Goal: Obtain resource: Obtain resource

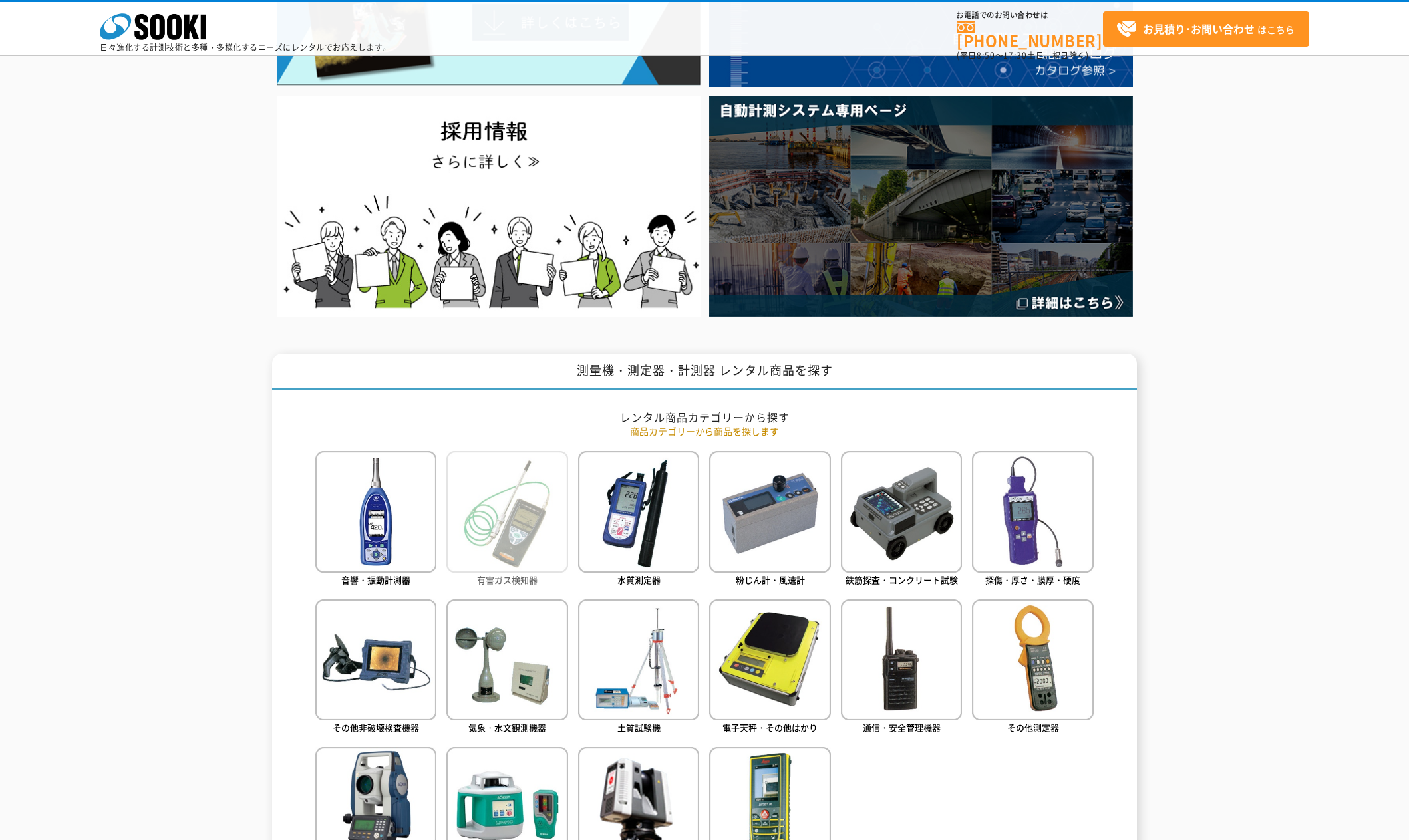
scroll to position [266, 0]
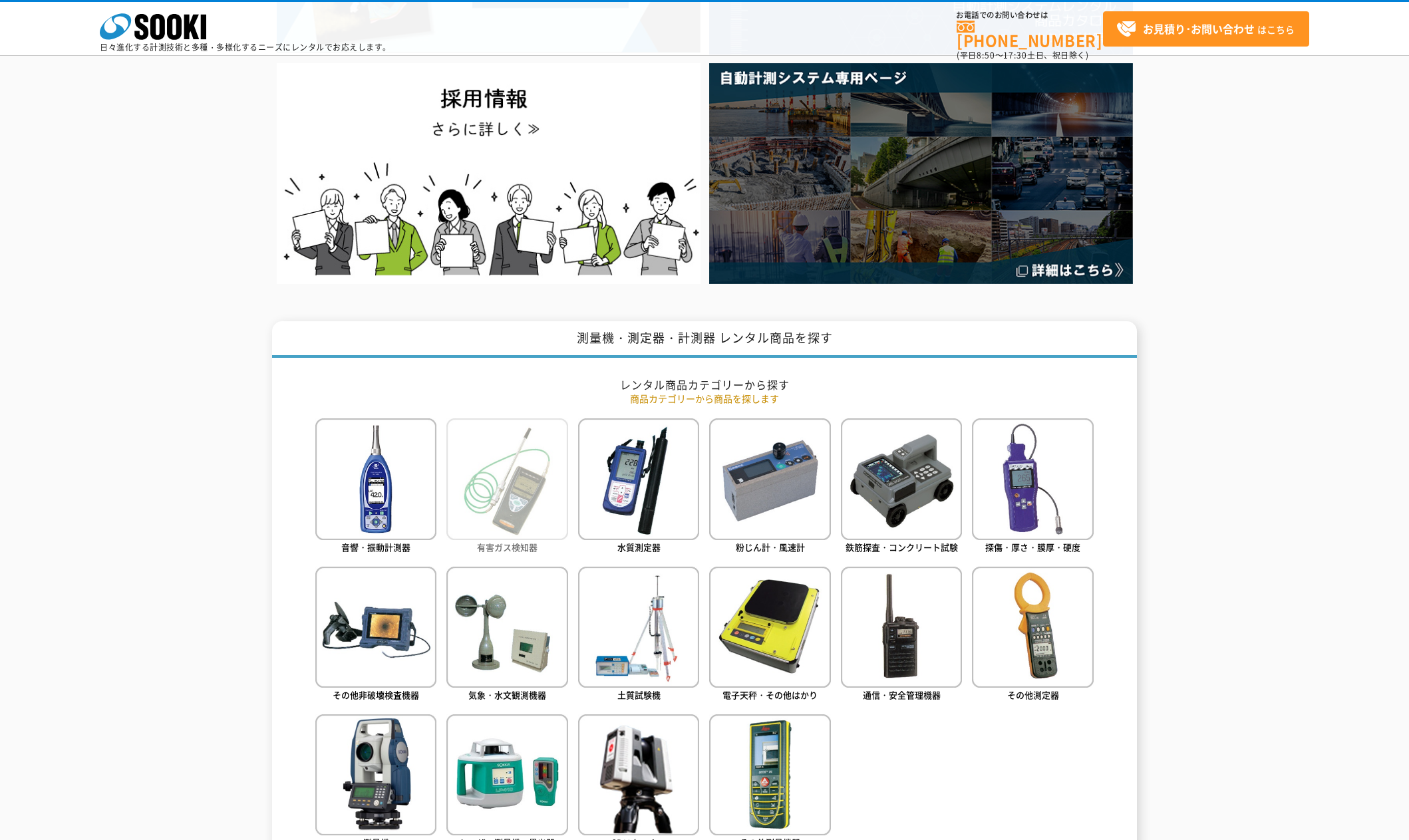
click at [522, 481] on img at bounding box center [507, 479] width 121 height 121
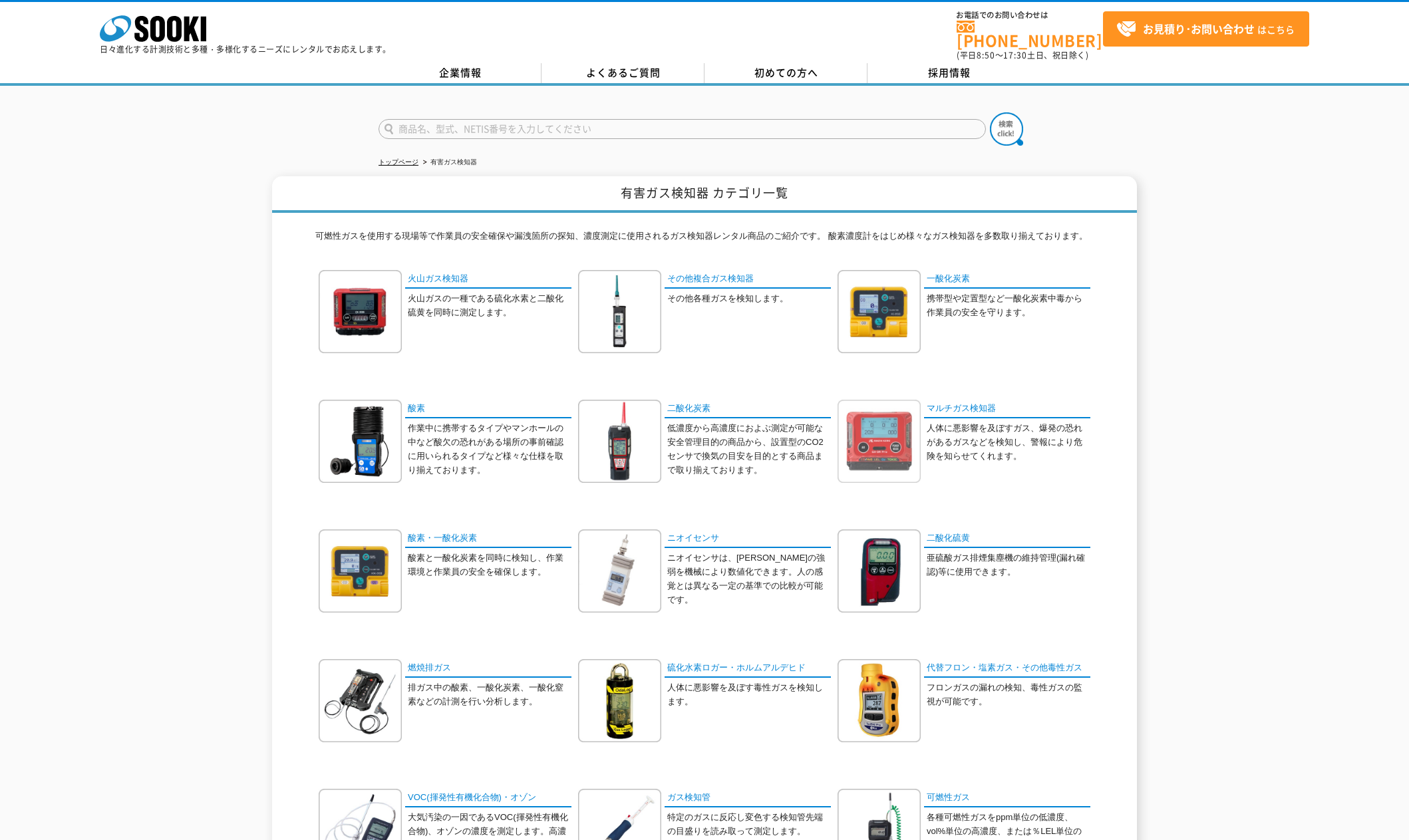
click at [886, 435] on img at bounding box center [879, 441] width 83 height 83
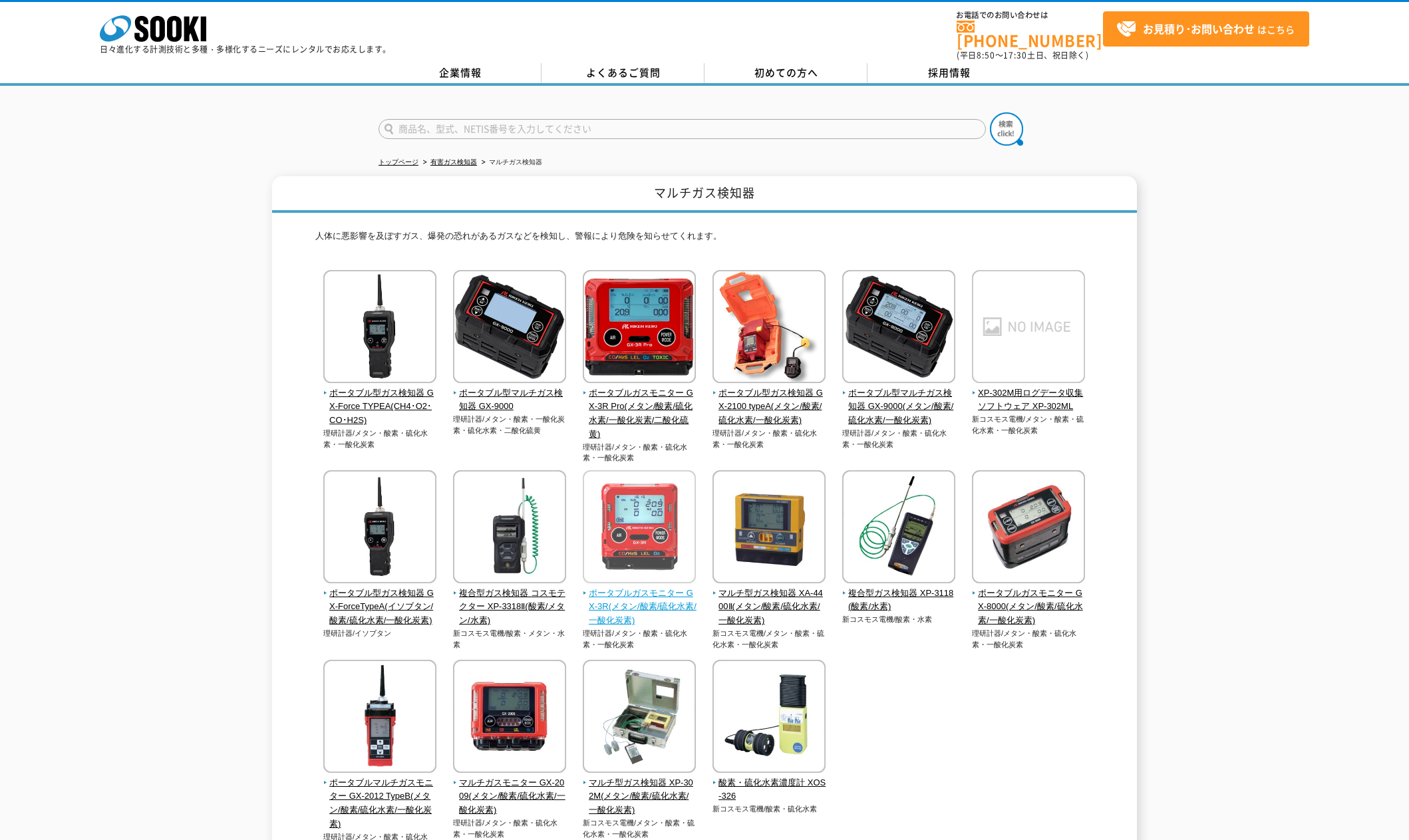
scroll to position [66, 0]
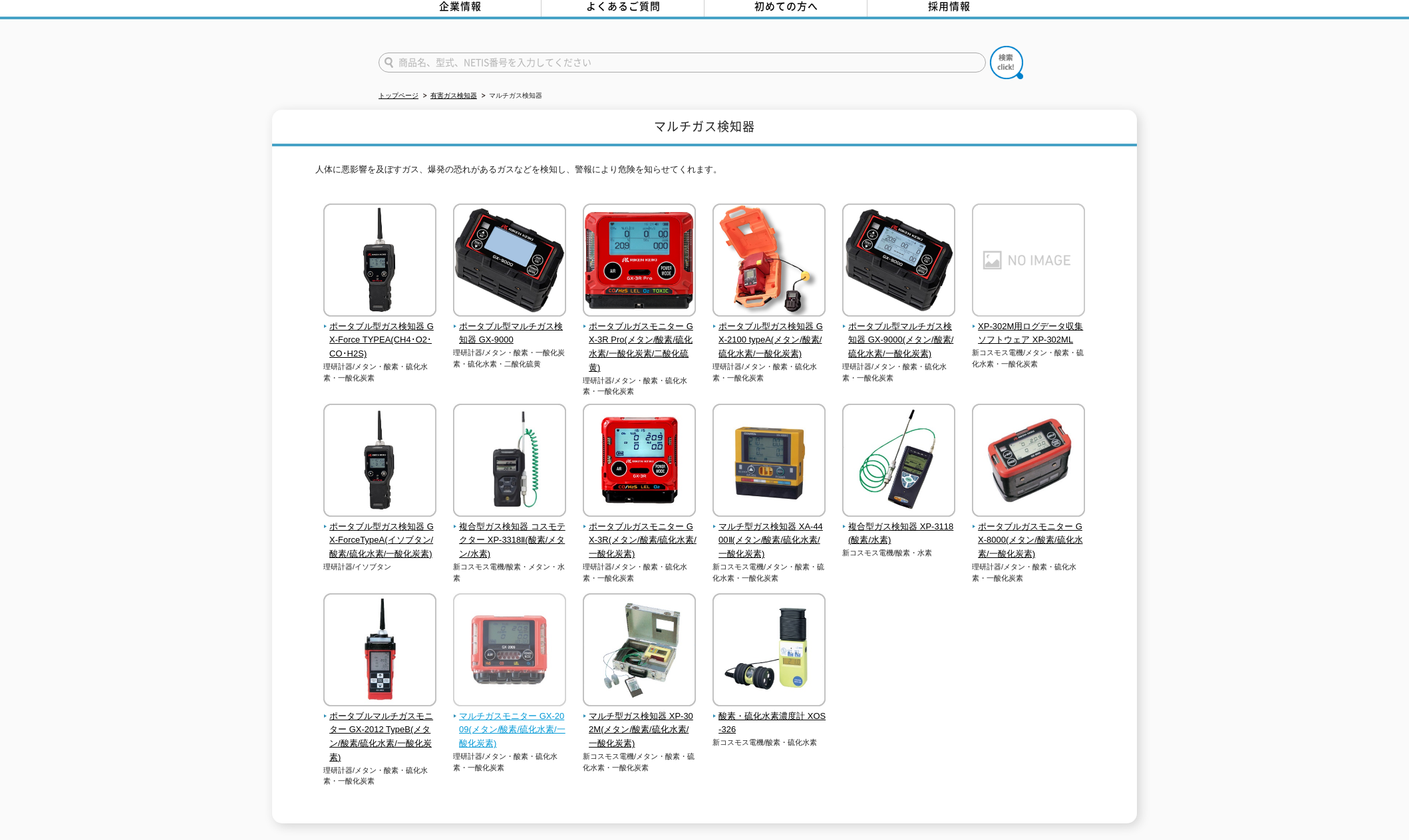
click at [481, 672] on img at bounding box center [509, 651] width 113 height 116
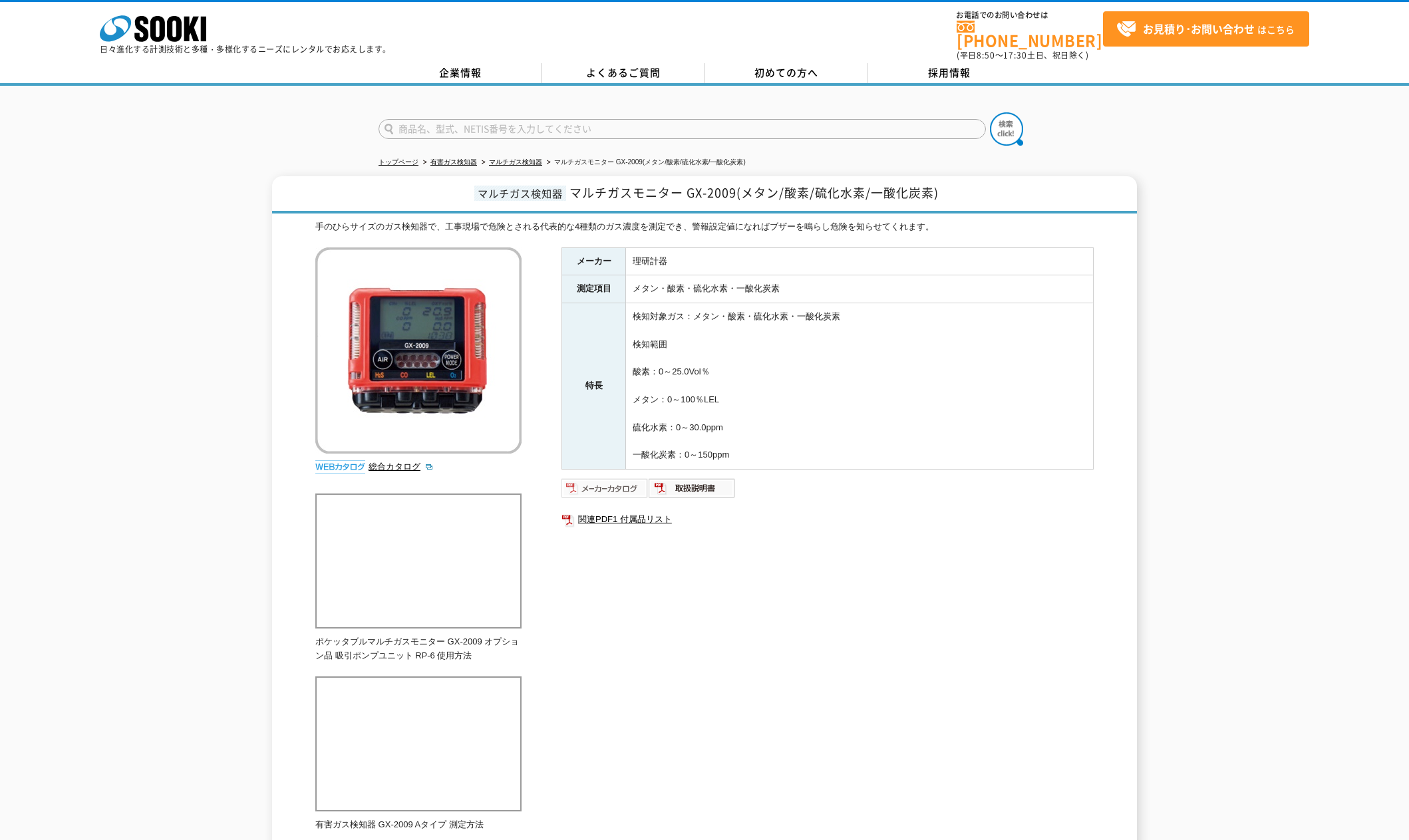
click at [604, 480] on img at bounding box center [605, 488] width 87 height 21
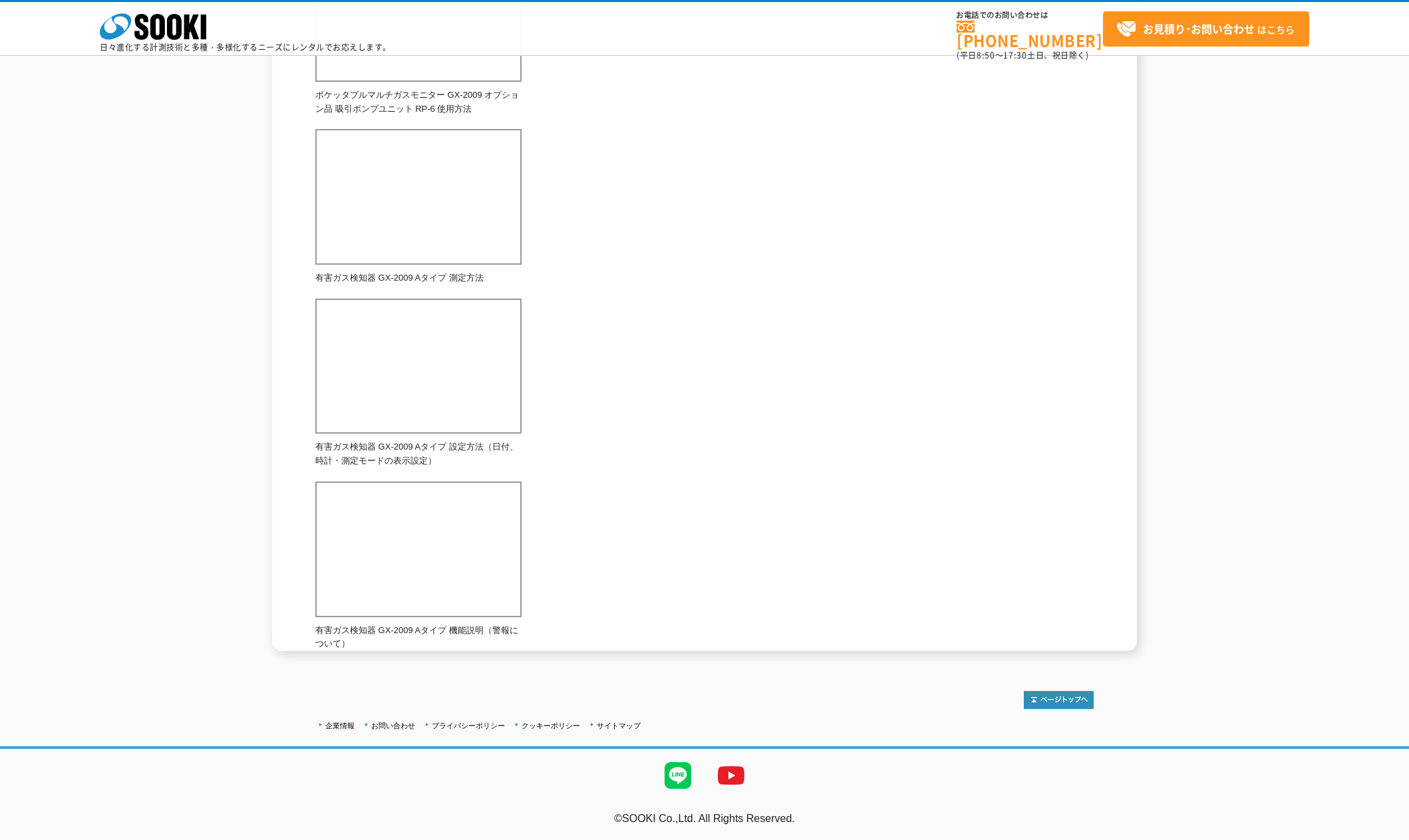
scroll to position [153, 0]
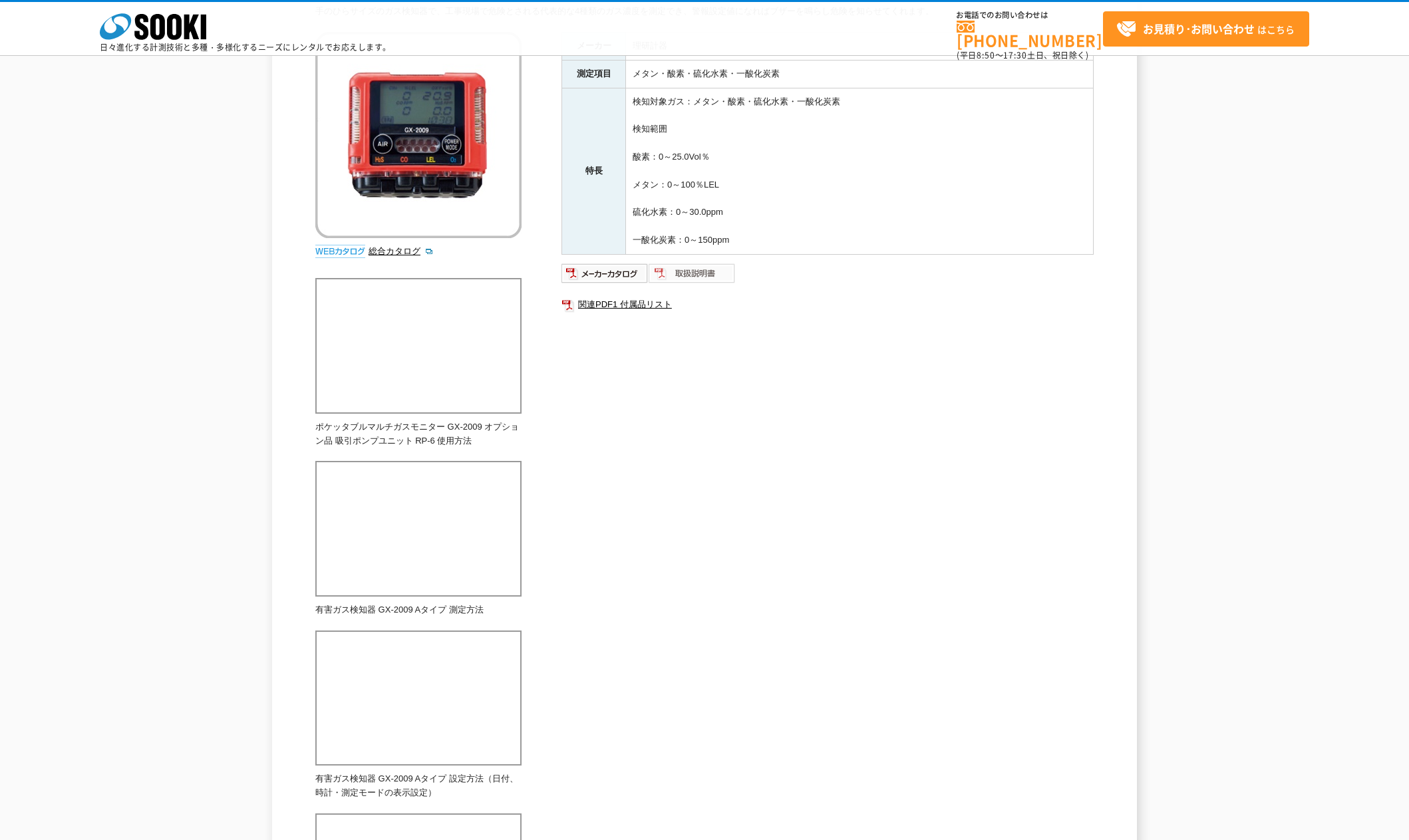
click at [692, 274] on img at bounding box center [693, 273] width 87 height 21
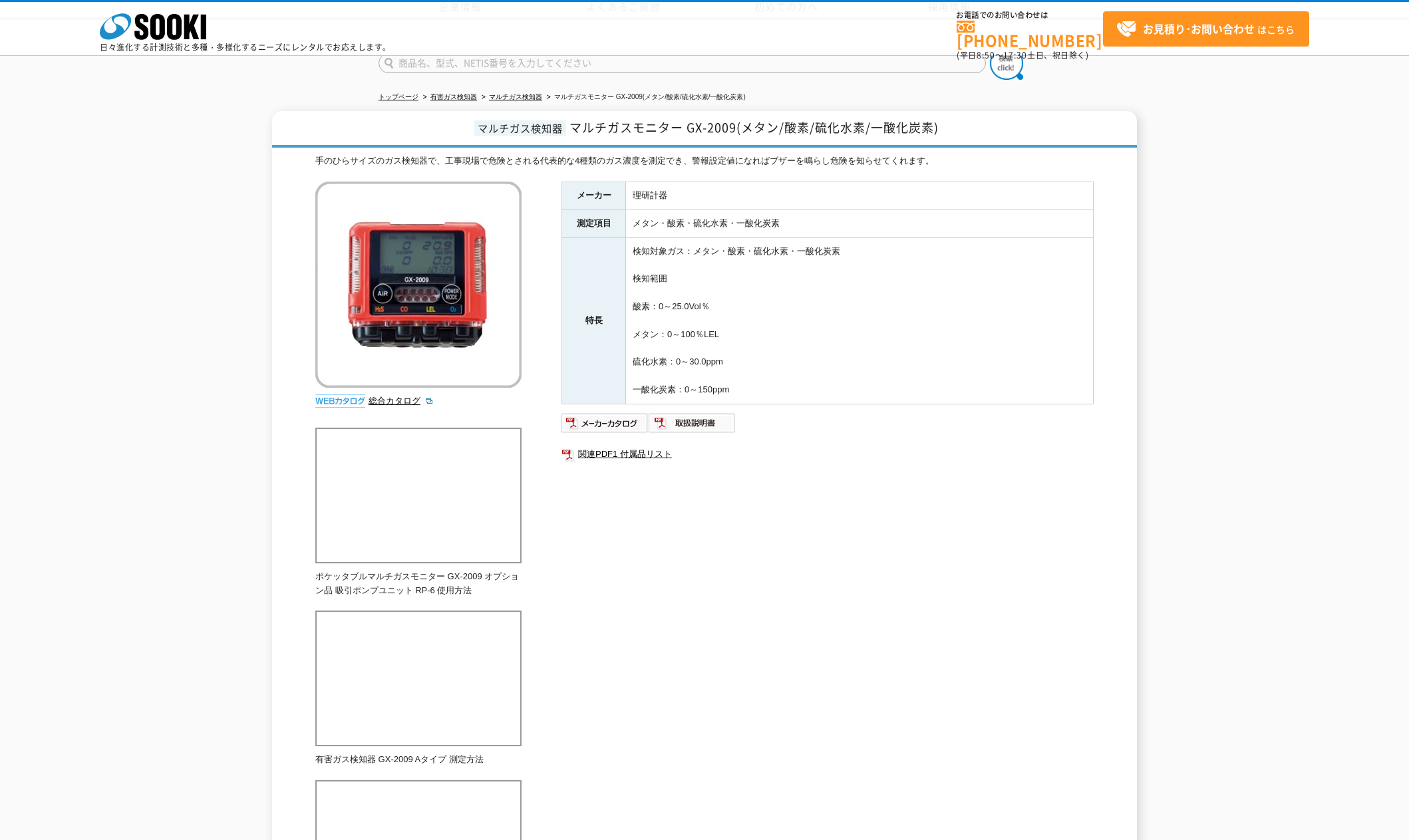
scroll to position [0, 0]
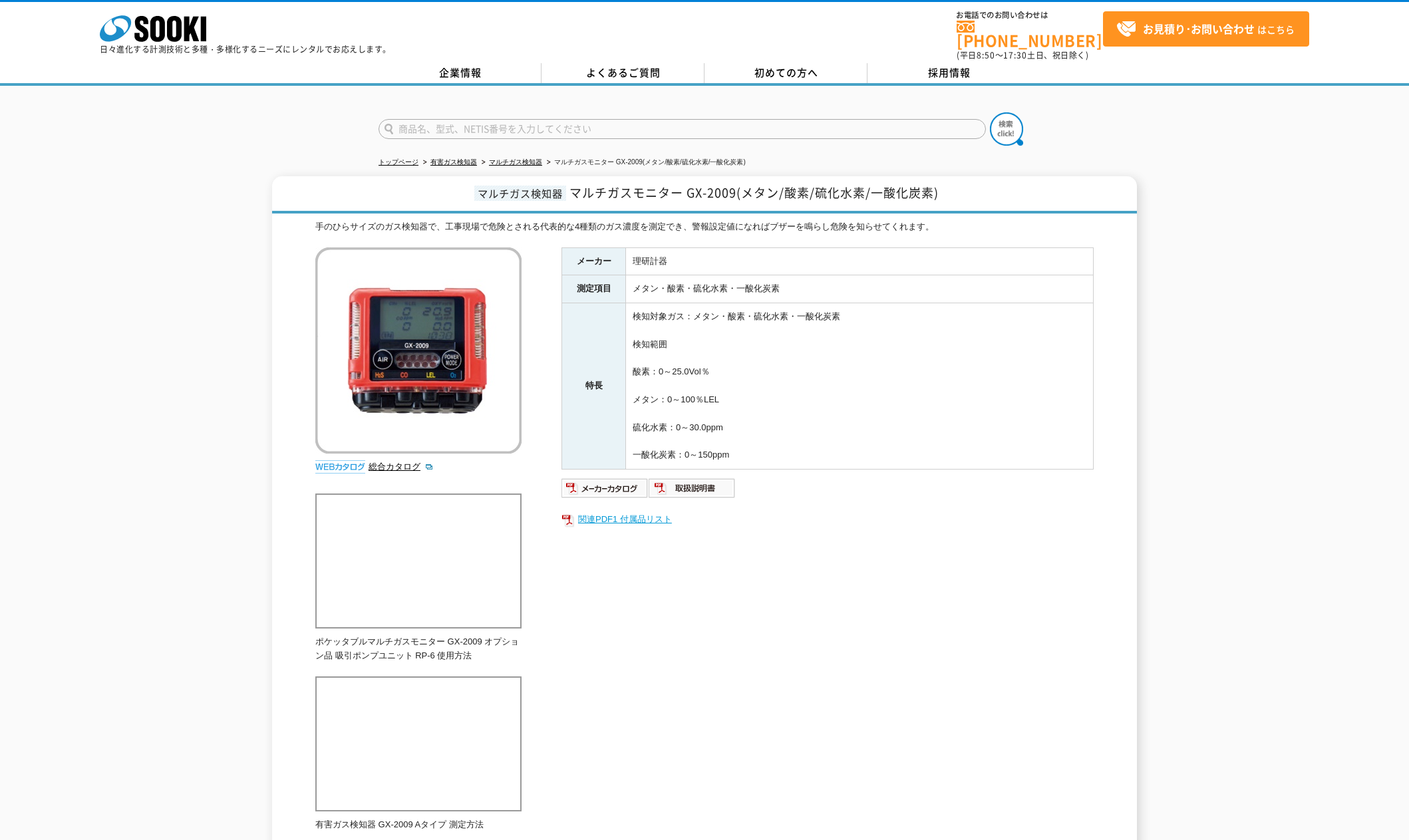
click at [601, 511] on link "関連PDF1 付属品リスト" at bounding box center [828, 519] width 533 height 17
